Goal: Obtain resource: Obtain resource

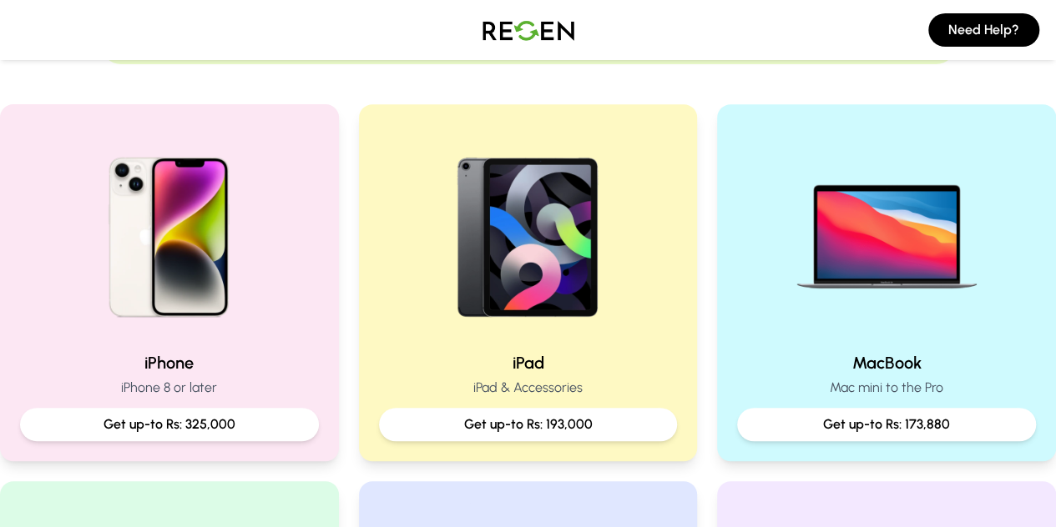
scroll to position [309, 0]
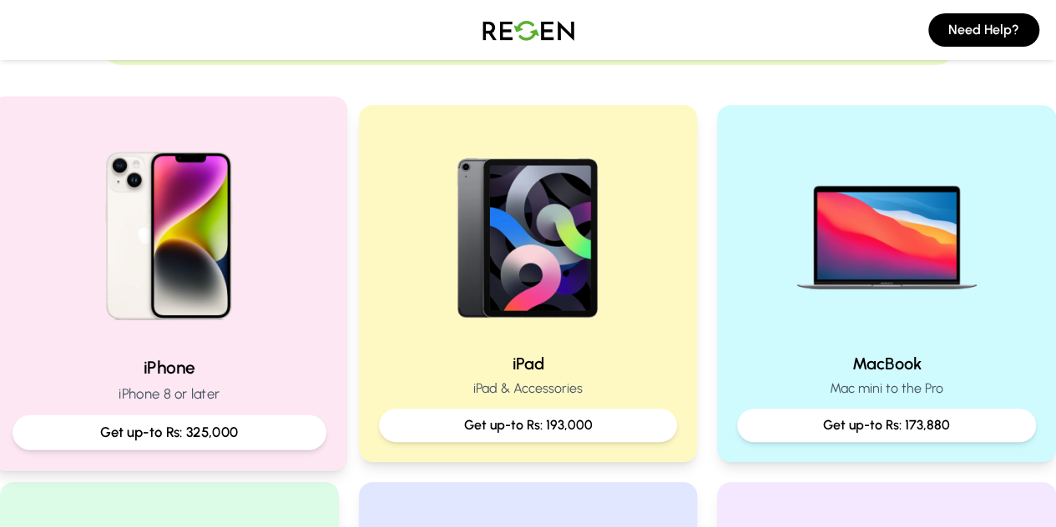
click at [189, 316] on img at bounding box center [169, 230] width 225 height 225
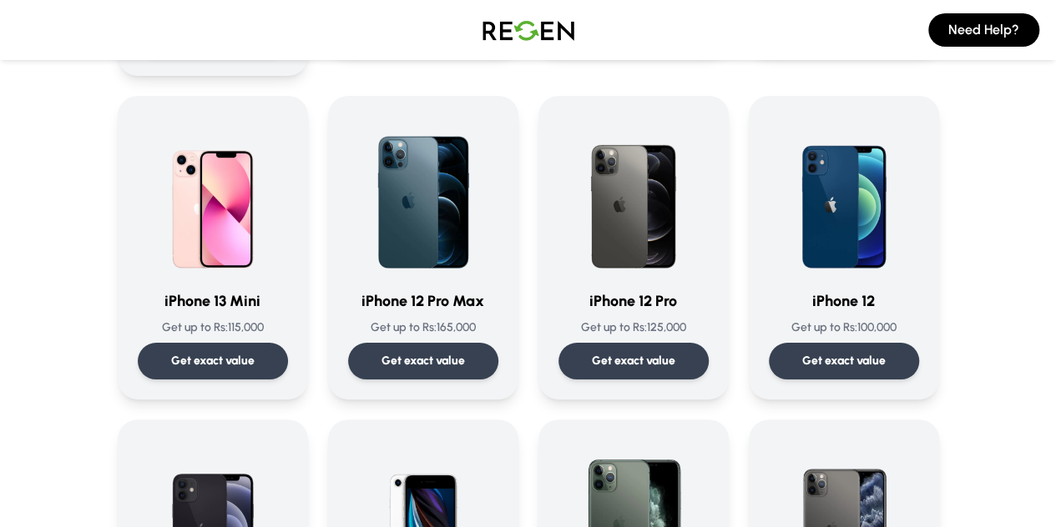
scroll to position [1102, 0]
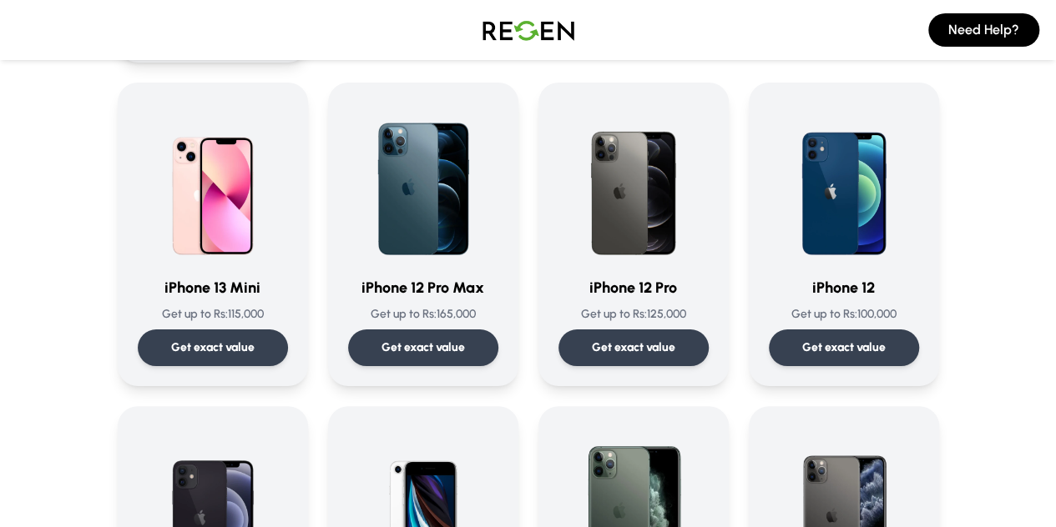
click at [521, 342] on div "iPhone 15 Pro Max Get up to Rs: 325,000 Get exact value iPhone 15 Pro Max Get u…" at bounding box center [528, 234] width 821 height 2293
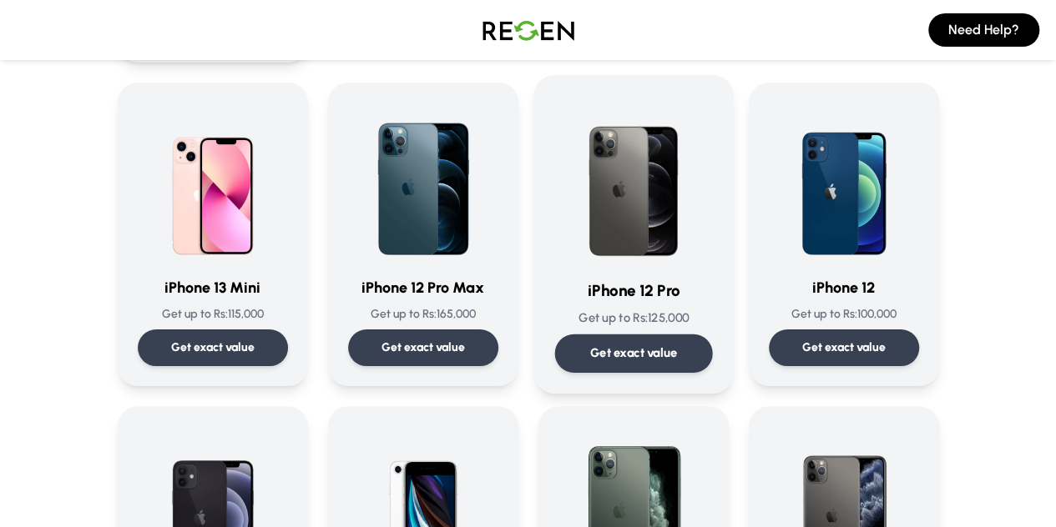
click at [653, 163] on img at bounding box center [633, 180] width 158 height 169
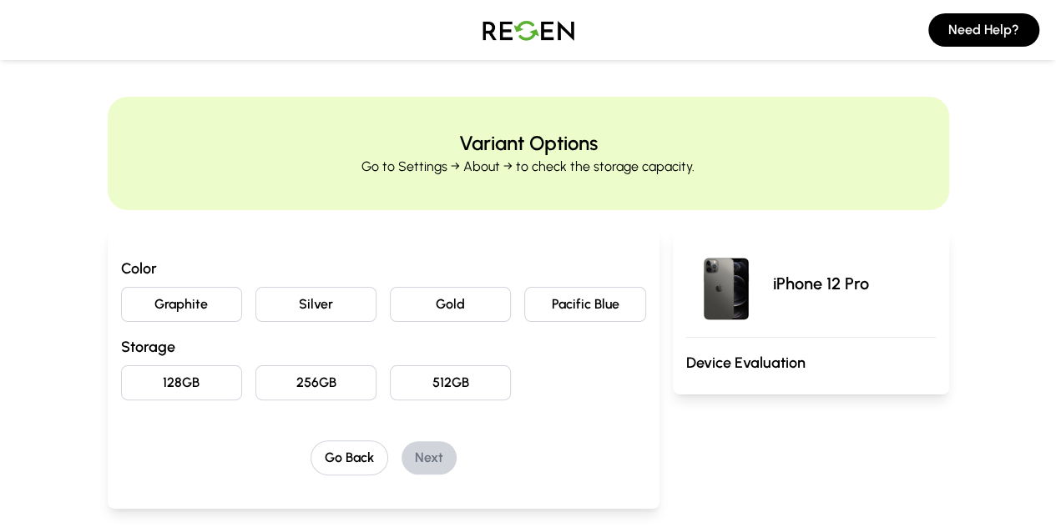
click at [593, 299] on button "Pacific Blue" at bounding box center [584, 304] width 121 height 35
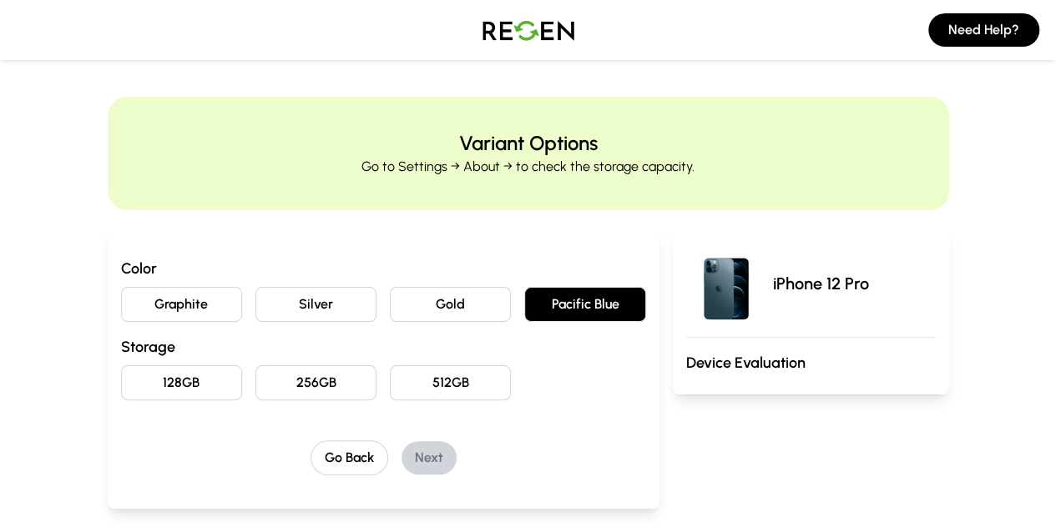
click at [255, 387] on button "256GB" at bounding box center [315, 383] width 121 height 35
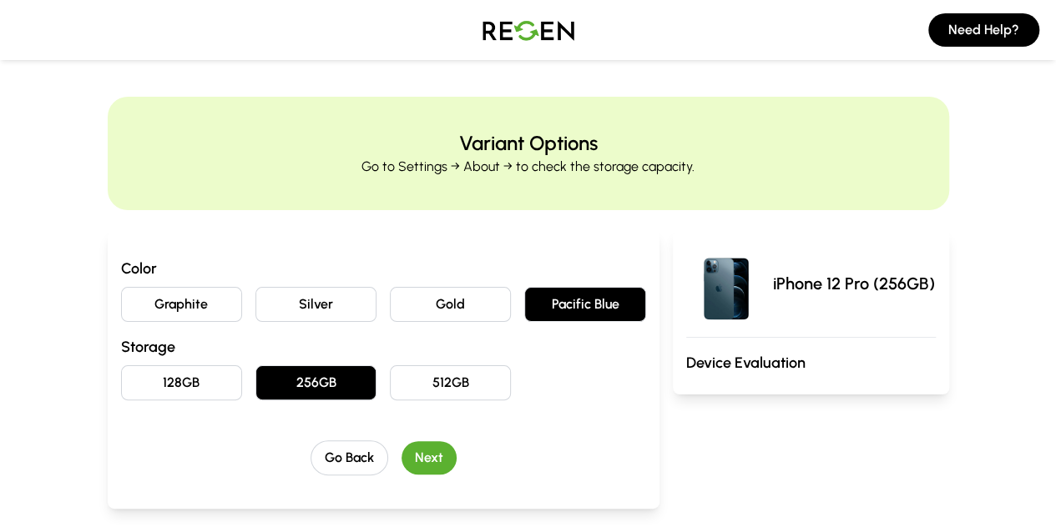
click at [402, 458] on button "Next" at bounding box center [428, 457] width 55 height 33
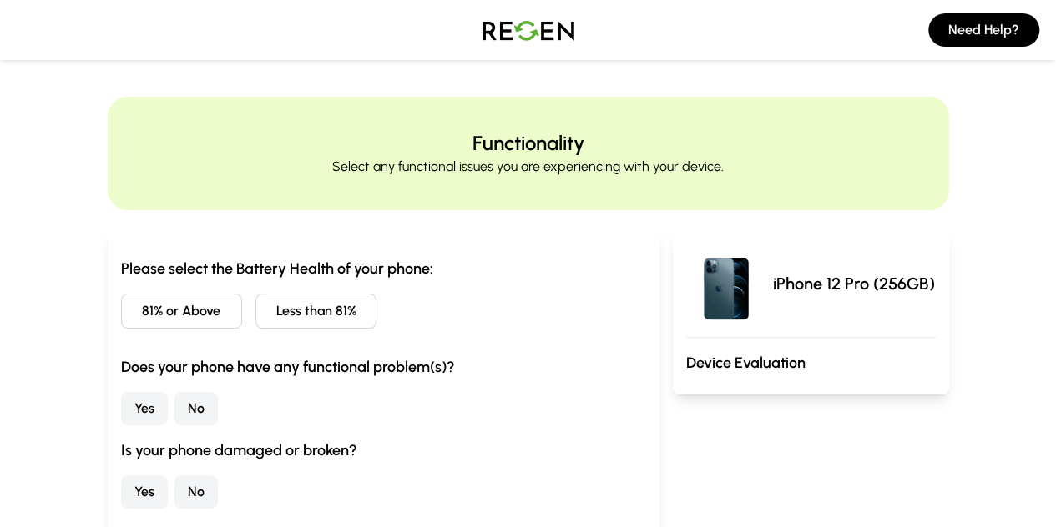
click at [255, 303] on button "Less than 81%" at bounding box center [315, 311] width 121 height 35
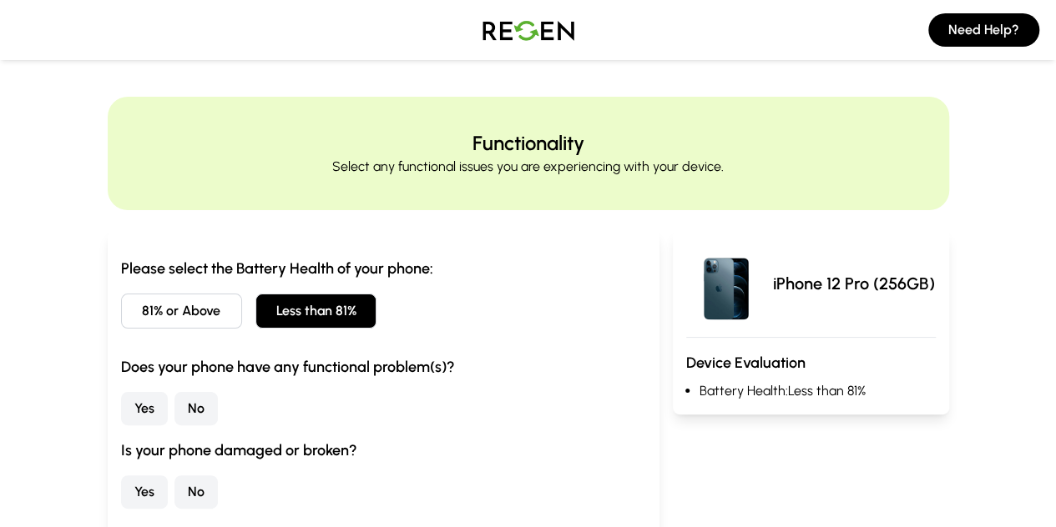
click at [130, 308] on button "81% or Above" at bounding box center [181, 311] width 121 height 35
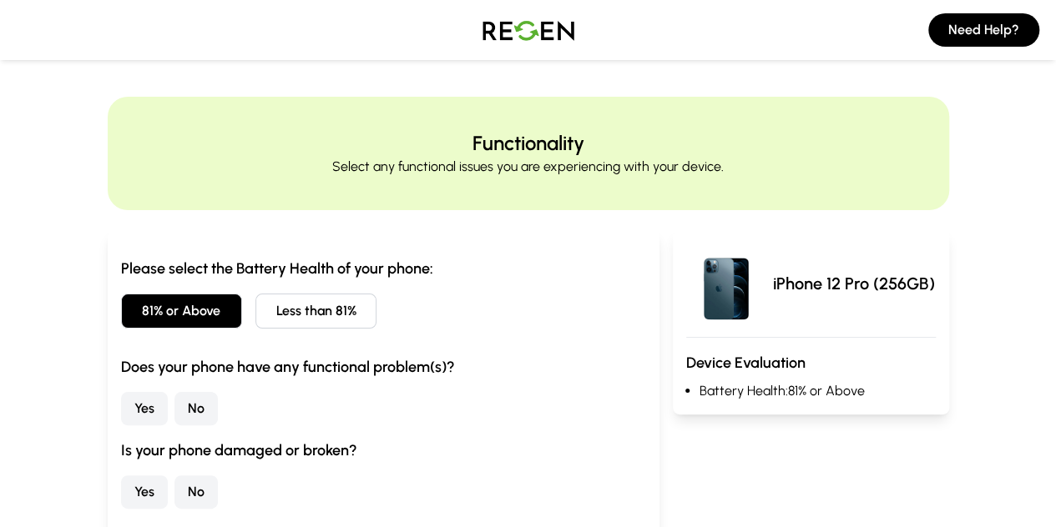
click at [255, 313] on button "Less than 81%" at bounding box center [315, 311] width 121 height 35
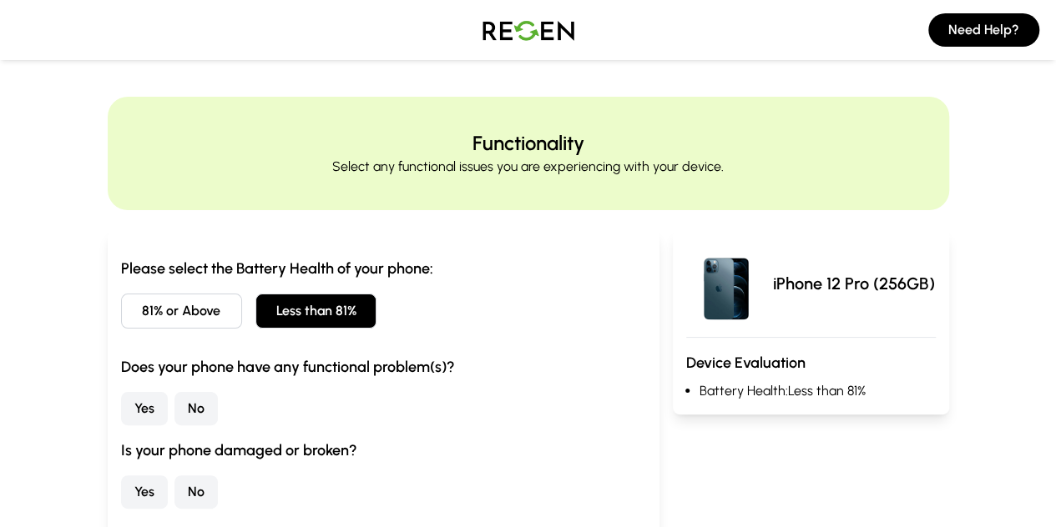
click at [174, 406] on button "No" at bounding box center [195, 408] width 43 height 33
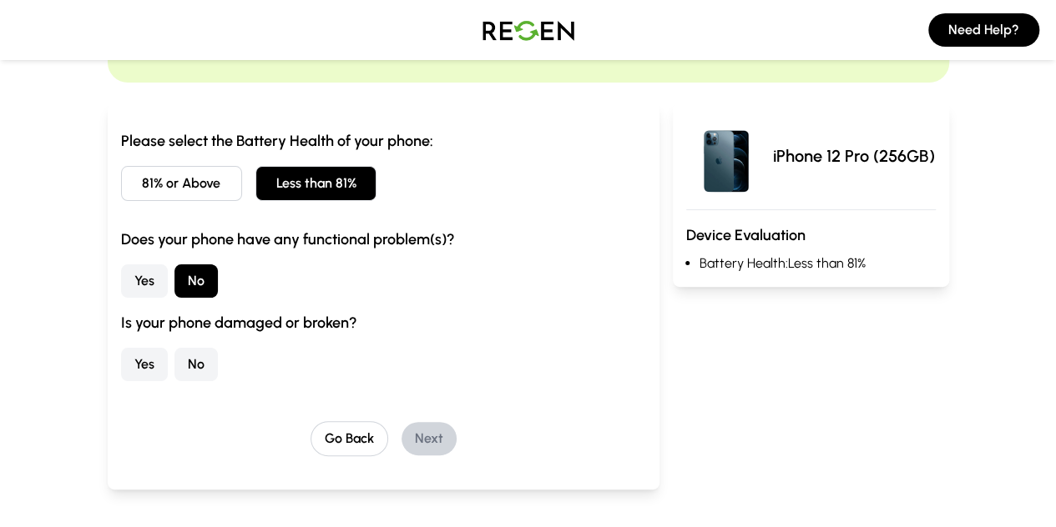
scroll to position [134, 0]
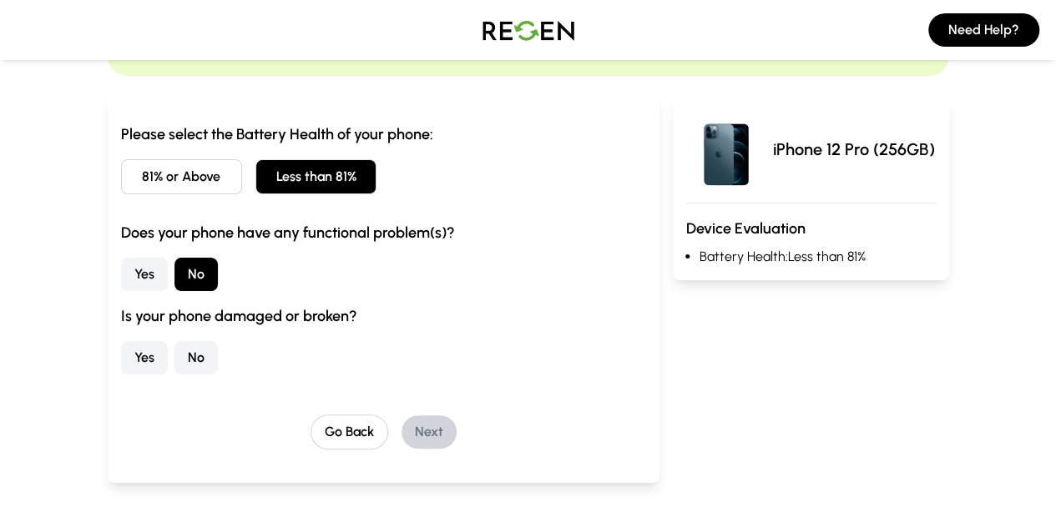
click at [174, 357] on button "No" at bounding box center [195, 357] width 43 height 33
click at [401, 426] on button "Next" at bounding box center [428, 432] width 55 height 33
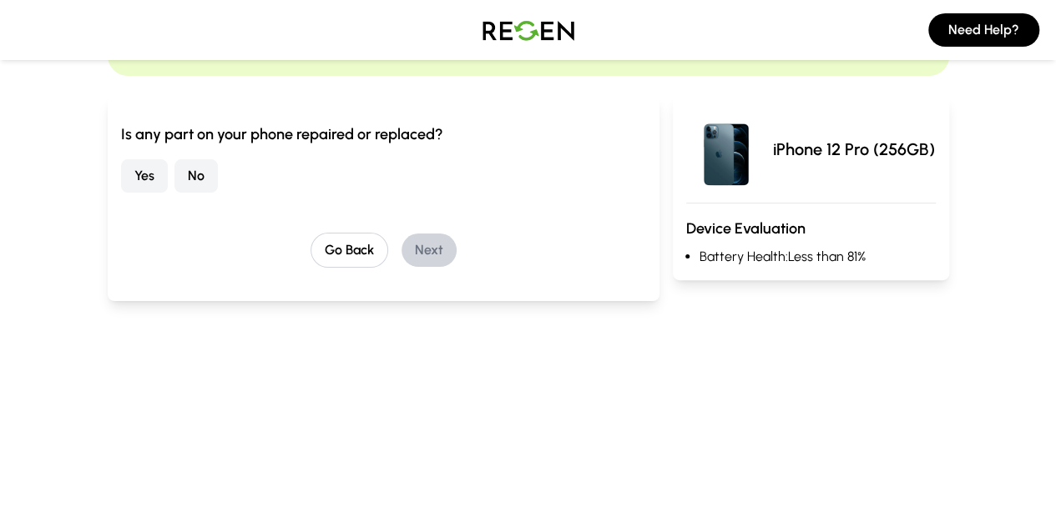
click at [174, 172] on button "No" at bounding box center [195, 175] width 43 height 33
click at [405, 249] on button "Next" at bounding box center [428, 250] width 55 height 33
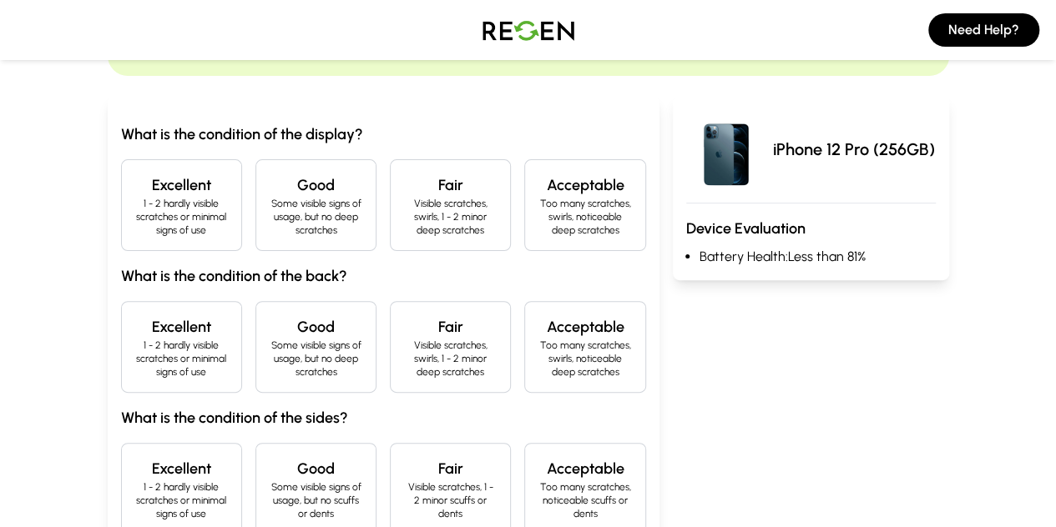
click at [429, 199] on p "Visible scratches, swirls, 1 - 2 minor deep scratches" at bounding box center [450, 217] width 93 height 40
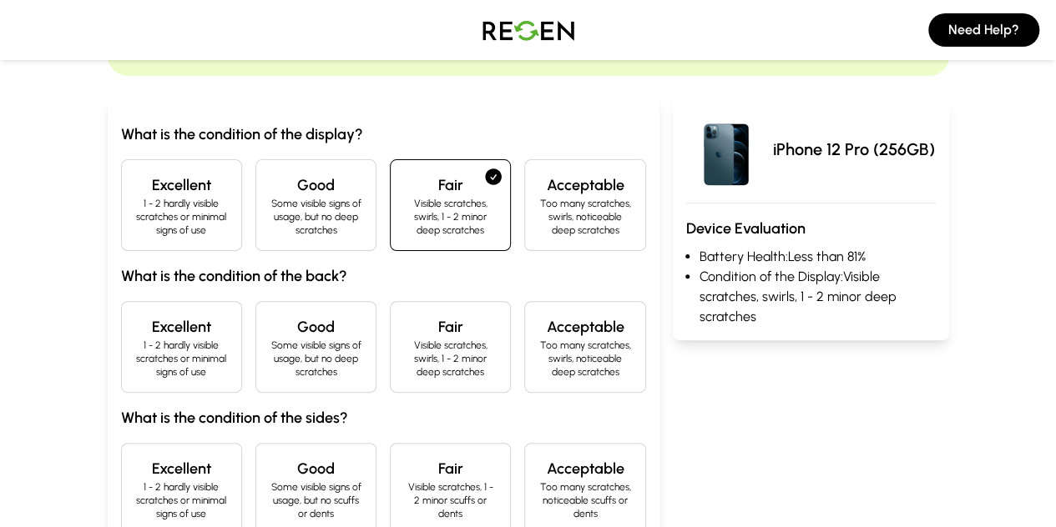
click at [135, 197] on p "1 - 2 hardly visible scratches or minimal signs of use" at bounding box center [181, 217] width 93 height 40
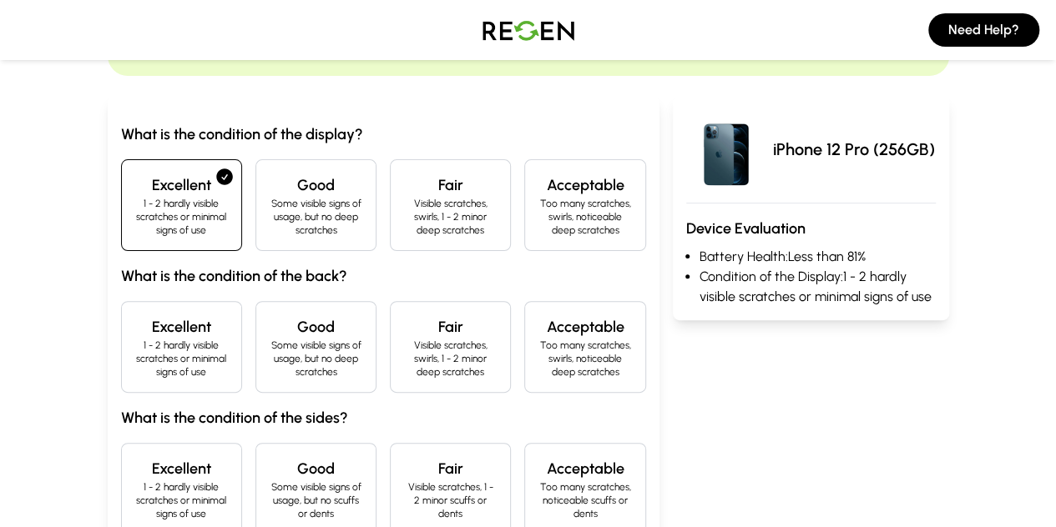
click at [151, 341] on p "1 - 2 hardly visible scratches or minimal signs of use" at bounding box center [181, 359] width 93 height 40
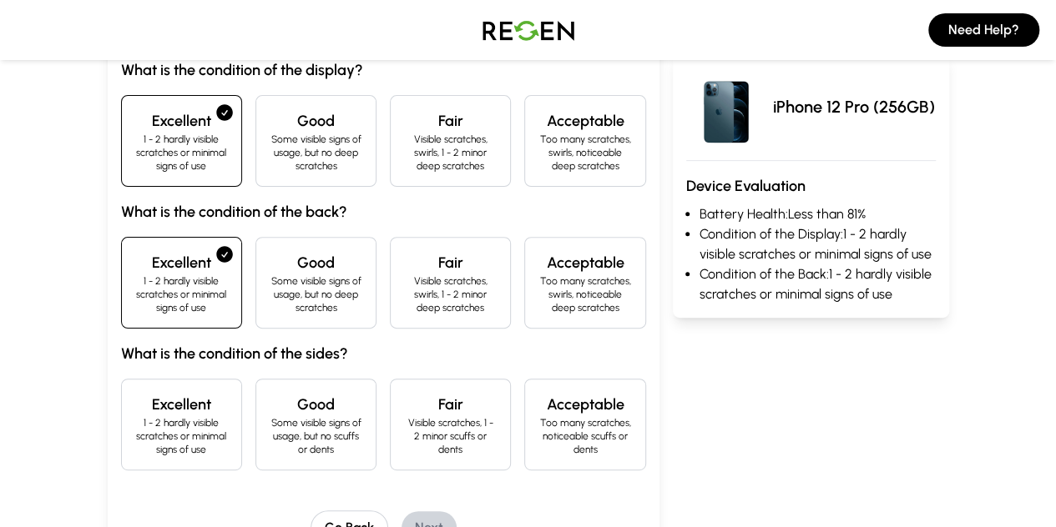
scroll to position [234, 0]
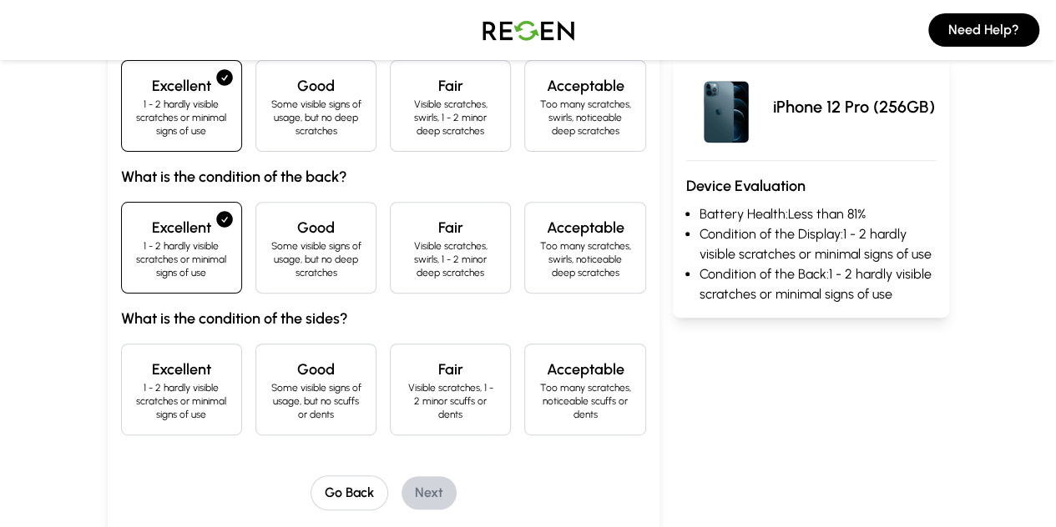
click at [257, 257] on div "Good Some visible signs of usage, but no deep scratches" at bounding box center [315, 248] width 121 height 92
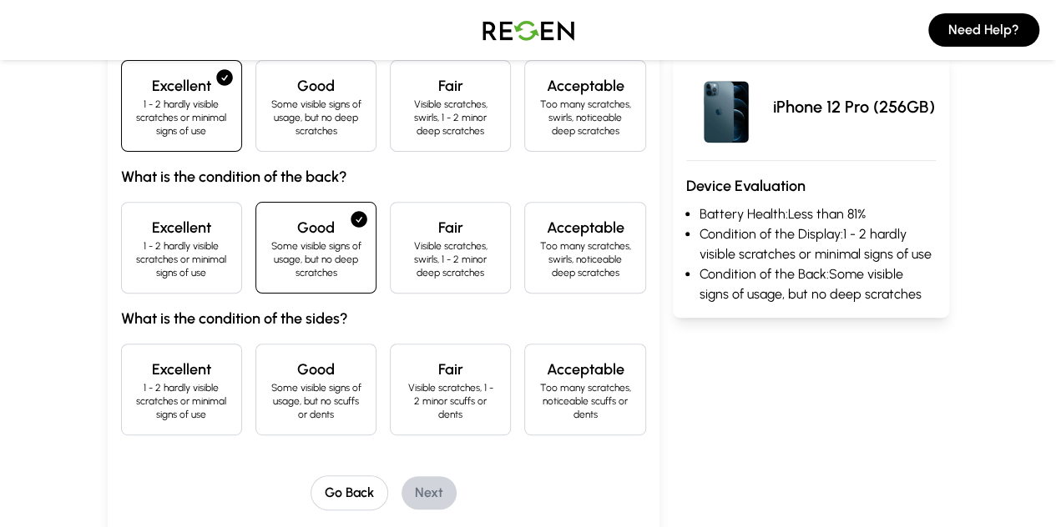
click at [135, 381] on p "1 - 2 hardly visible scratches or minimal signs of use" at bounding box center [181, 401] width 93 height 40
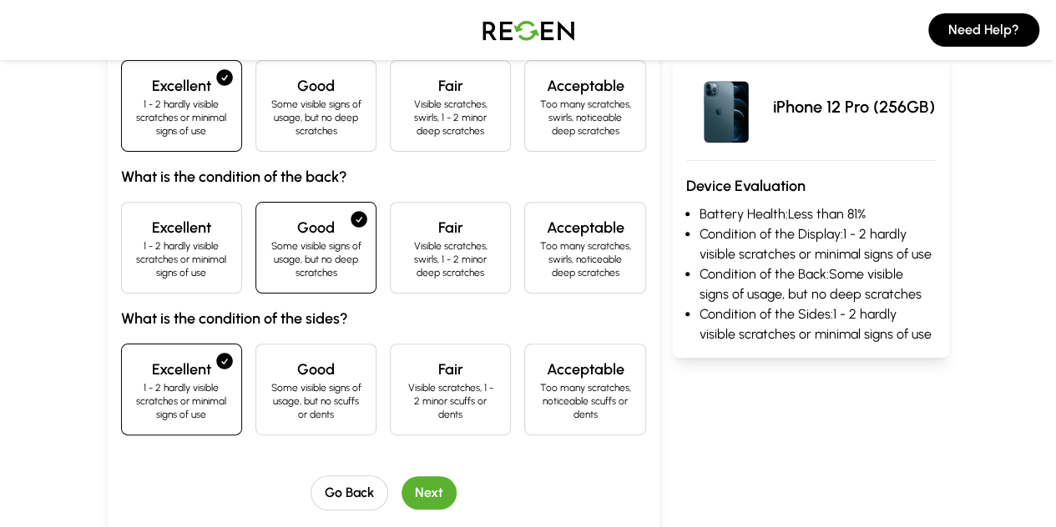
click at [135, 240] on p "1 - 2 hardly visible scratches or minimal signs of use" at bounding box center [181, 260] width 93 height 40
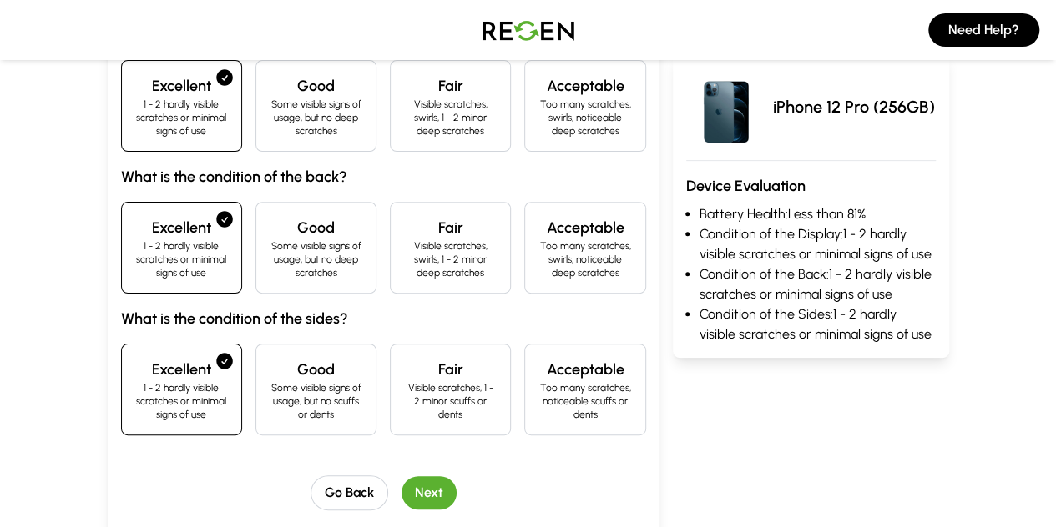
click at [407, 477] on button "Next" at bounding box center [428, 493] width 55 height 33
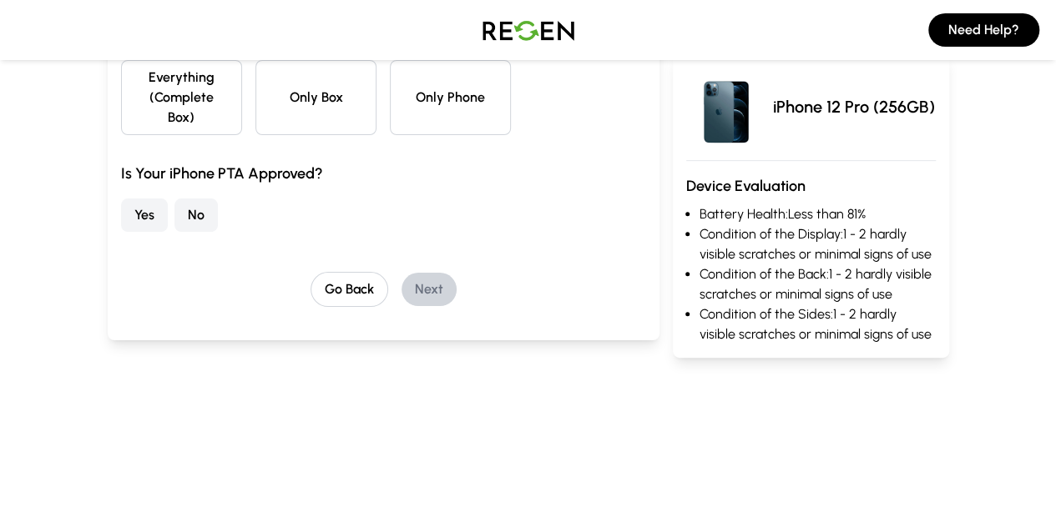
click at [423, 104] on button "Only Phone" at bounding box center [450, 97] width 121 height 75
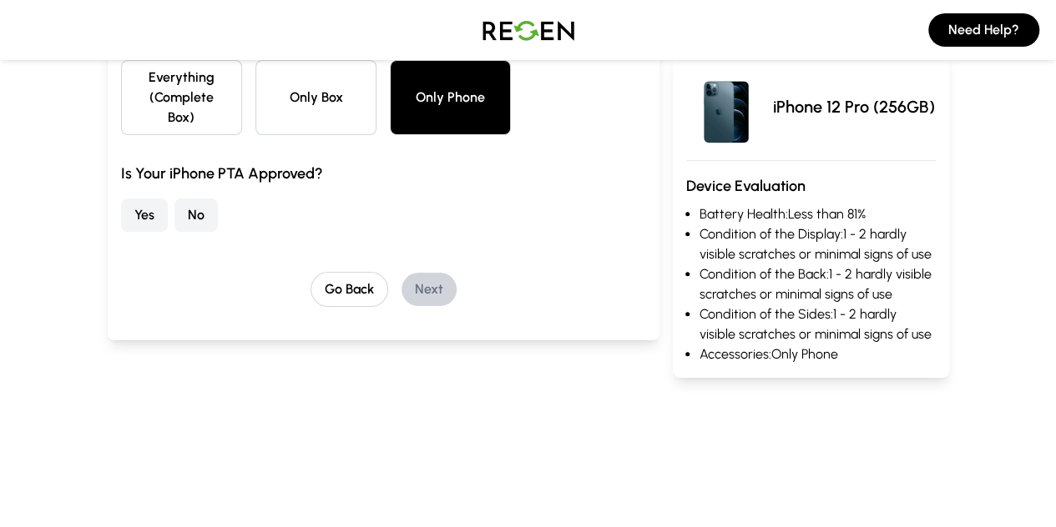
click at [121, 81] on button "Everything (Complete Box)" at bounding box center [181, 97] width 121 height 75
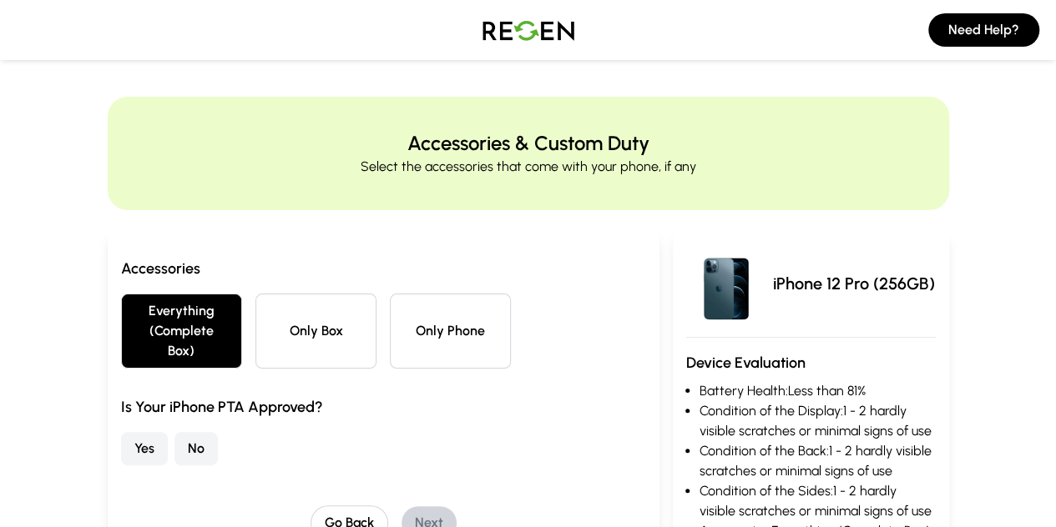
click at [429, 301] on button "Only Phone" at bounding box center [450, 331] width 121 height 75
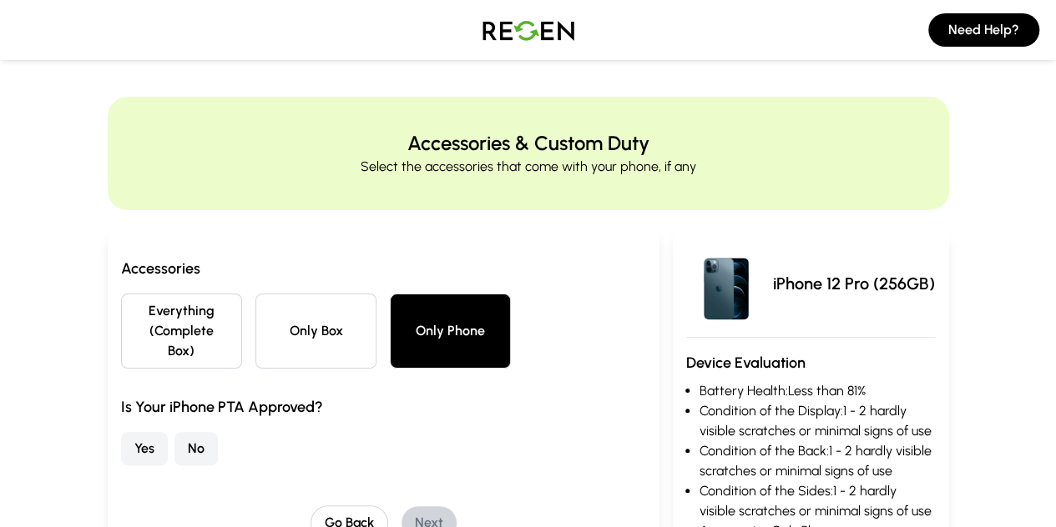
click at [174, 432] on button "No" at bounding box center [195, 448] width 43 height 33
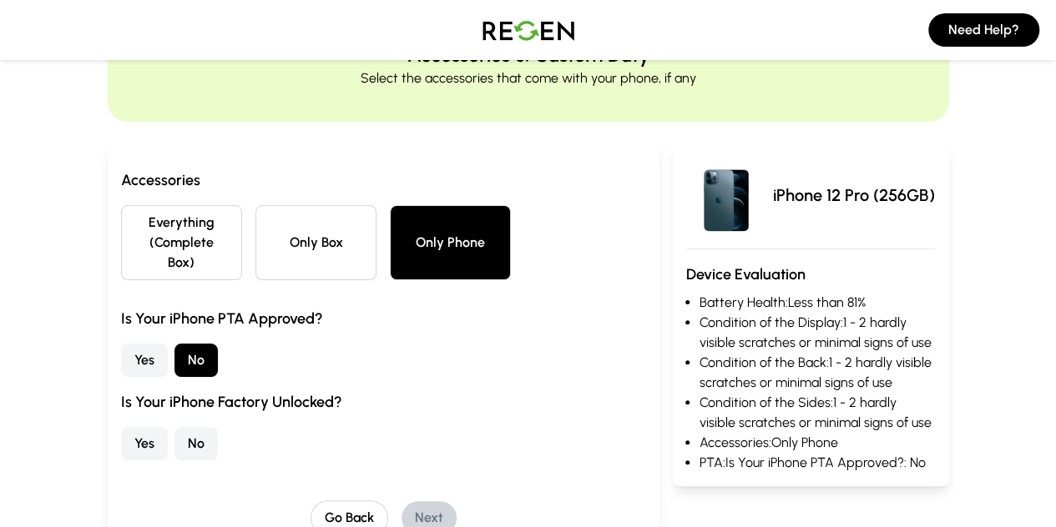
scroll to position [92, 0]
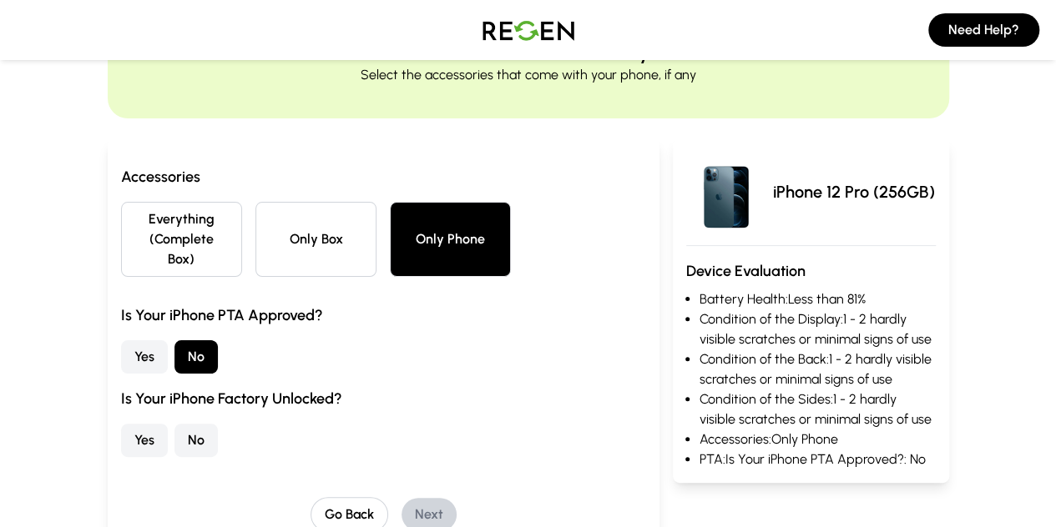
click at [121, 424] on button "Yes" at bounding box center [144, 440] width 47 height 33
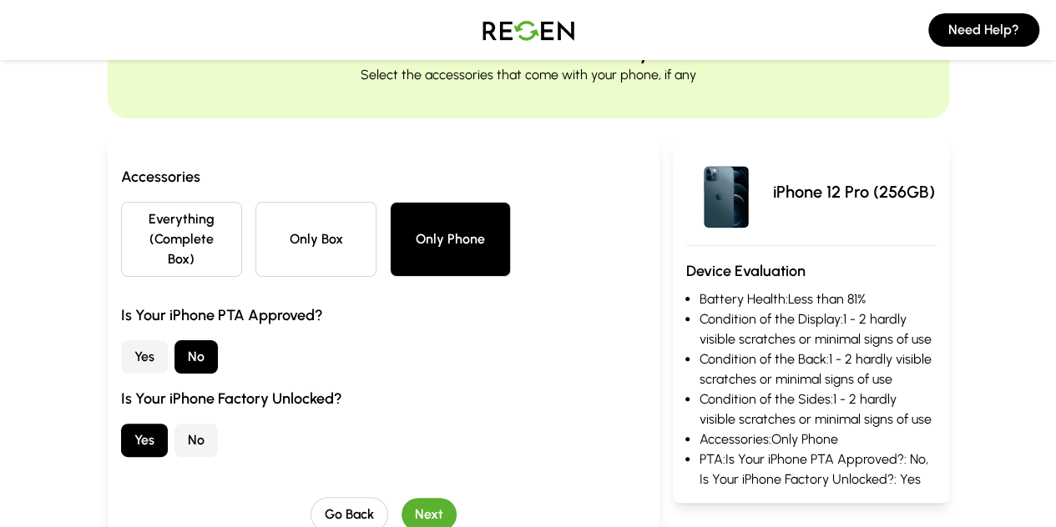
click at [406, 498] on button "Next" at bounding box center [428, 514] width 55 height 33
